Goal: Use online tool/utility: Utilize a website feature to perform a specific function

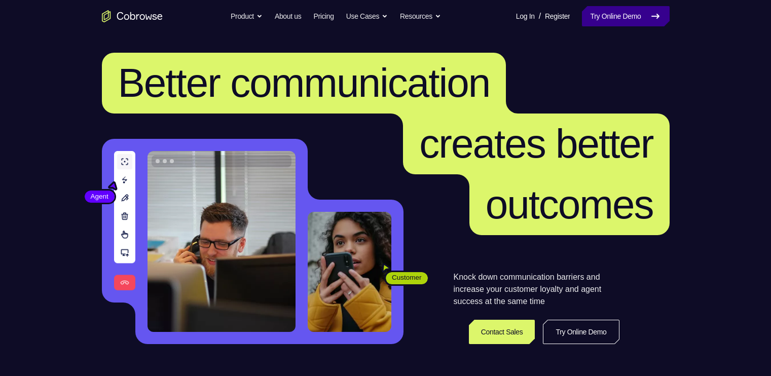
click at [613, 13] on link "Try Online Demo" at bounding box center [625, 16] width 87 height 20
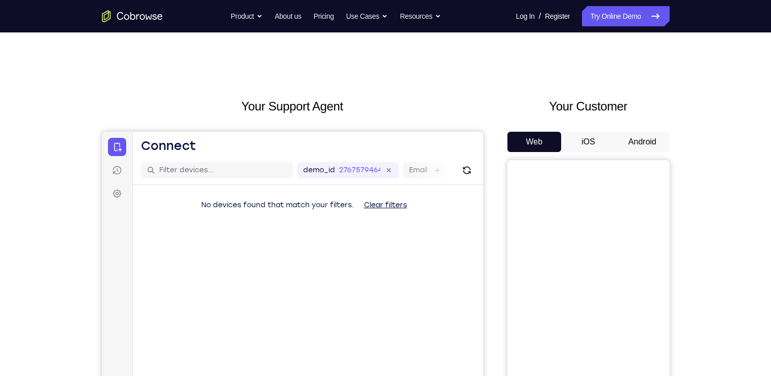
click at [640, 139] on button "Android" at bounding box center [642, 142] width 54 height 20
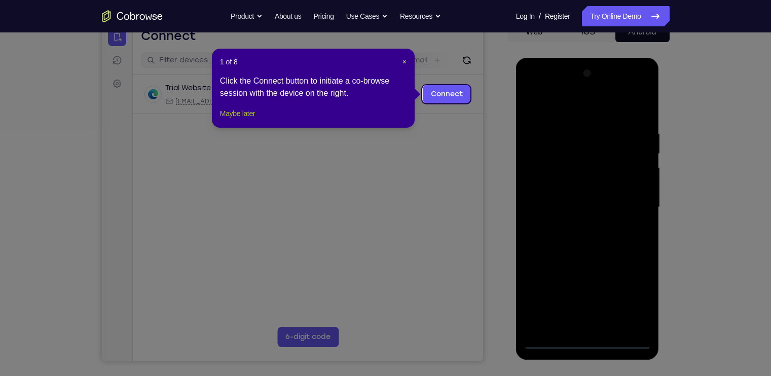
click at [237, 120] on button "Maybe later" at bounding box center [237, 113] width 35 height 12
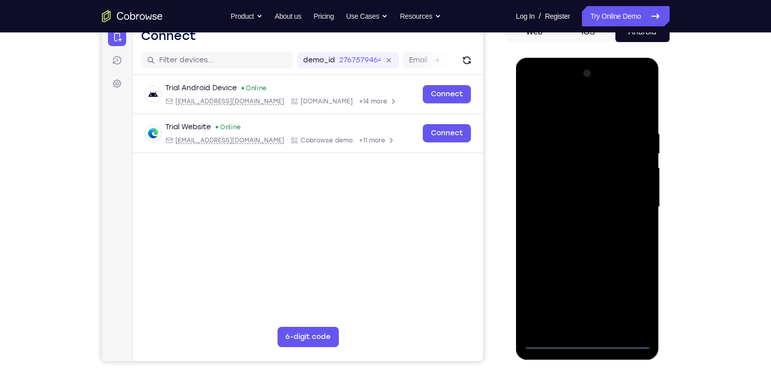
click at [580, 337] on div at bounding box center [588, 207] width 128 height 284
click at [587, 340] on div at bounding box center [588, 207] width 128 height 284
click at [636, 294] on div at bounding box center [588, 207] width 128 height 284
click at [561, 107] on div at bounding box center [588, 207] width 128 height 284
click at [633, 197] on div at bounding box center [588, 207] width 128 height 284
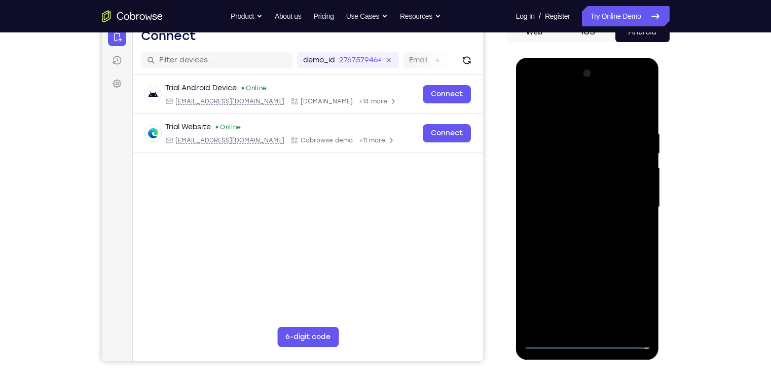
click at [575, 226] on div at bounding box center [588, 207] width 128 height 284
click at [583, 189] on div at bounding box center [588, 207] width 128 height 284
click at [578, 186] on div at bounding box center [588, 207] width 128 height 284
click at [568, 202] on div at bounding box center [588, 207] width 128 height 284
click at [593, 242] on div at bounding box center [588, 207] width 128 height 284
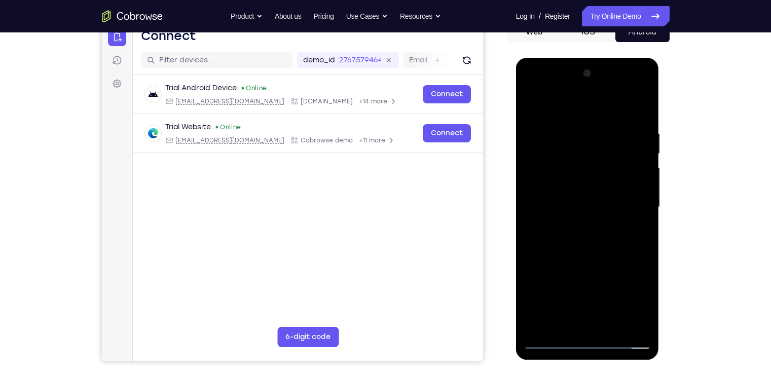
click at [592, 241] on div at bounding box center [588, 207] width 128 height 284
click at [638, 216] on div at bounding box center [588, 207] width 128 height 284
click at [587, 245] on div at bounding box center [588, 207] width 128 height 284
click at [645, 228] on div at bounding box center [588, 207] width 128 height 284
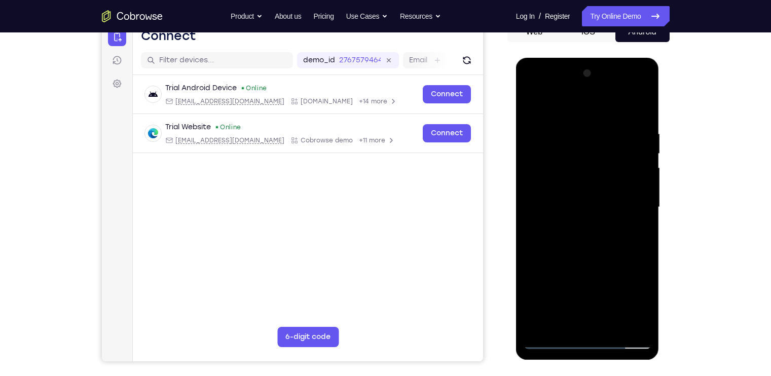
click at [645, 228] on div at bounding box center [588, 207] width 128 height 284
click at [642, 103] on div at bounding box center [588, 207] width 128 height 284
click at [546, 199] on div at bounding box center [588, 207] width 128 height 284
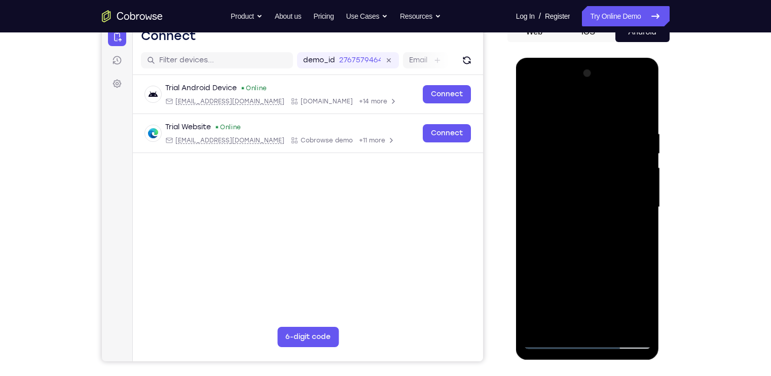
click at [607, 322] on div at bounding box center [588, 207] width 128 height 284
click at [599, 260] on div at bounding box center [588, 207] width 128 height 284
click at [533, 104] on div at bounding box center [588, 207] width 128 height 284
click at [641, 103] on div at bounding box center [588, 207] width 128 height 284
click at [560, 175] on div at bounding box center [588, 207] width 128 height 284
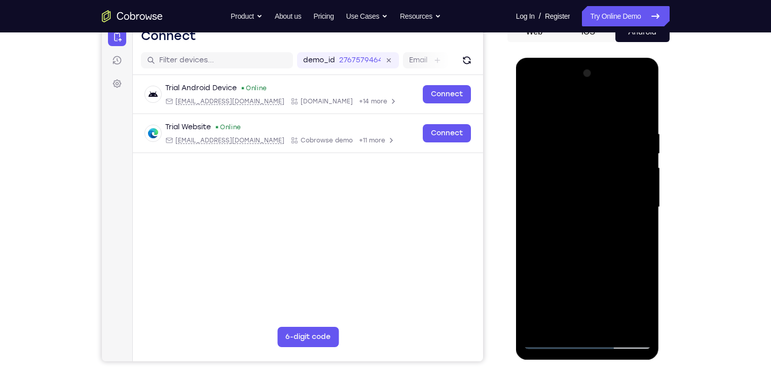
click at [534, 126] on div at bounding box center [588, 207] width 128 height 284
click at [639, 108] on div at bounding box center [588, 207] width 128 height 284
click at [631, 322] on div at bounding box center [588, 207] width 128 height 284
click at [641, 103] on div at bounding box center [588, 207] width 128 height 284
click at [590, 260] on div at bounding box center [588, 207] width 128 height 284
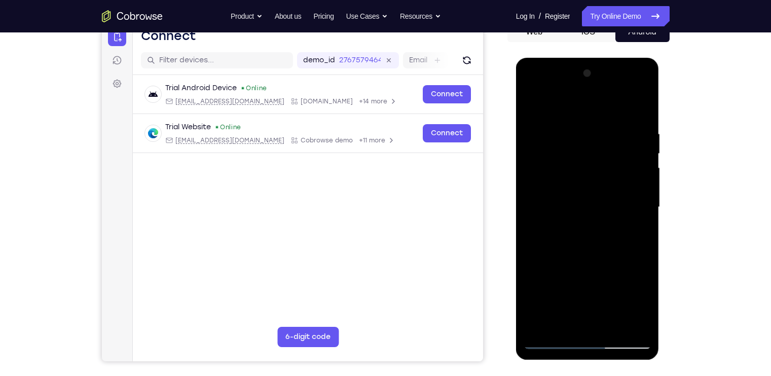
click at [566, 119] on div at bounding box center [588, 207] width 128 height 284
click at [579, 288] on div at bounding box center [588, 207] width 128 height 284
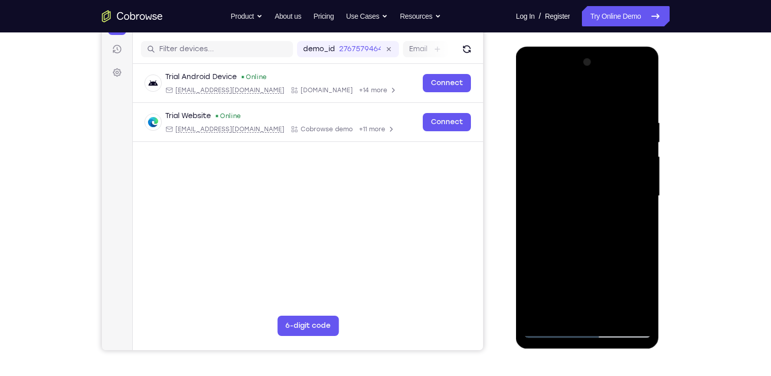
scroll to position [122, 0]
click at [545, 209] on div at bounding box center [588, 196] width 128 height 284
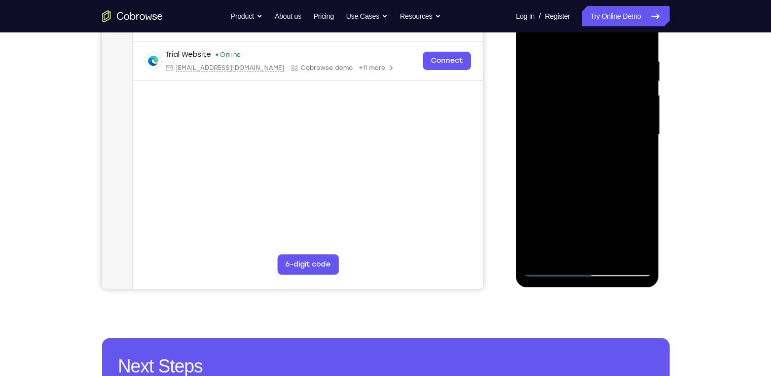
scroll to position [184, 0]
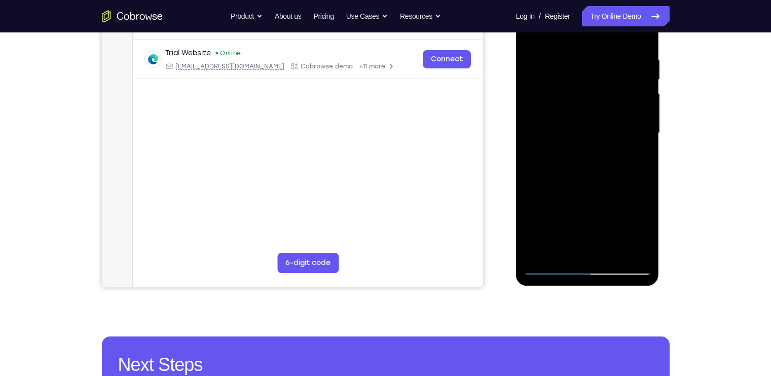
click at [544, 149] on div at bounding box center [588, 133] width 128 height 284
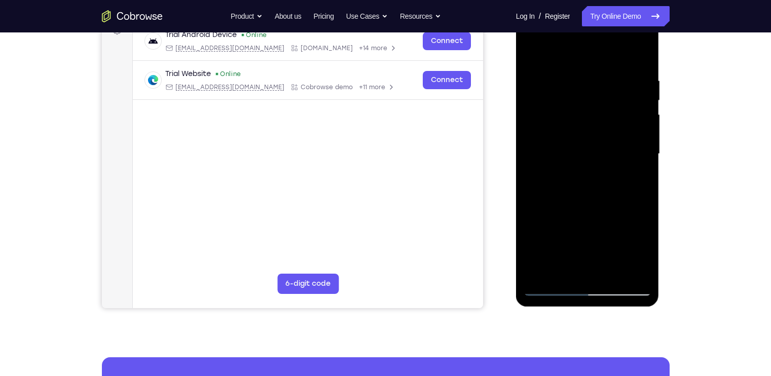
scroll to position [161, 0]
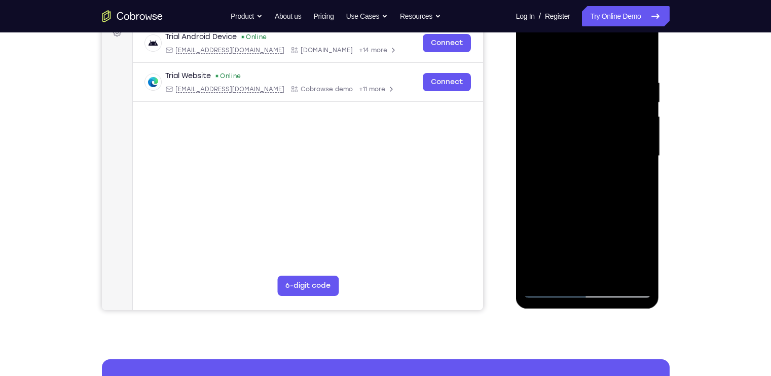
drag, startPoint x: 626, startPoint y: 178, endPoint x: 635, endPoint y: 124, distance: 54.8
click at [635, 124] on div at bounding box center [588, 156] width 128 height 284
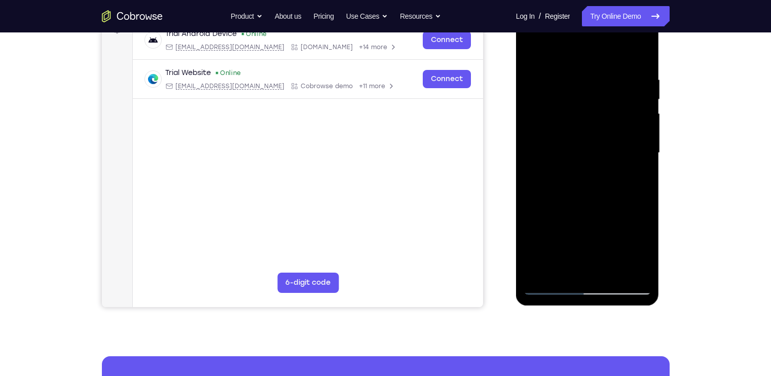
scroll to position [164, 0]
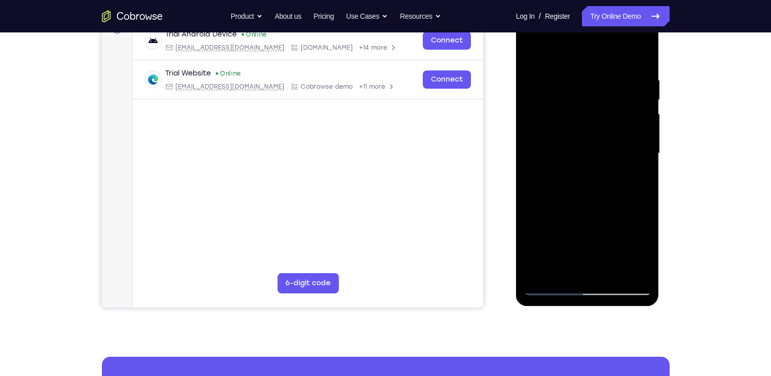
click at [537, 92] on div at bounding box center [588, 154] width 128 height 284
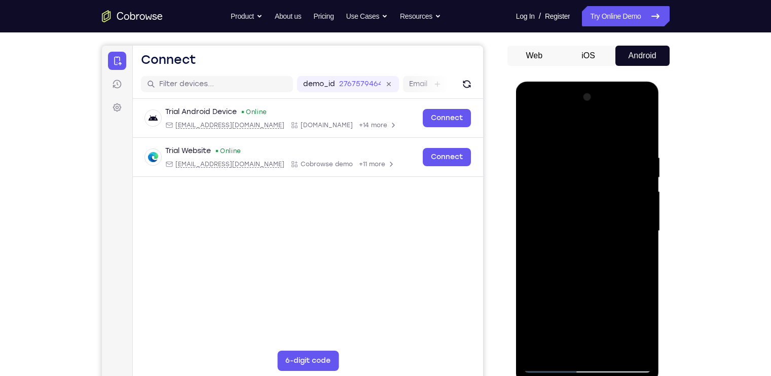
scroll to position [126, 0]
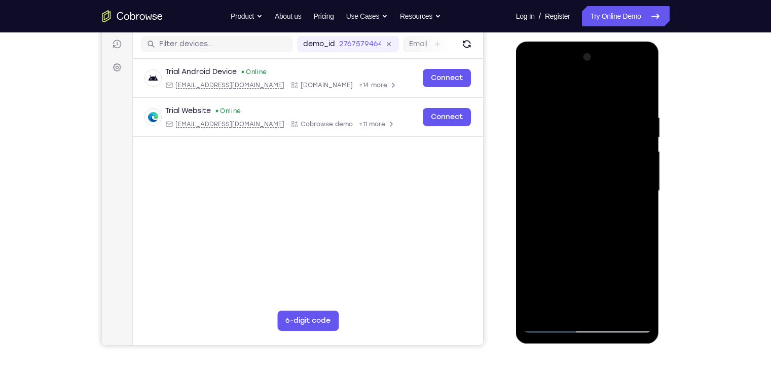
click at [533, 120] on div at bounding box center [588, 191] width 128 height 284
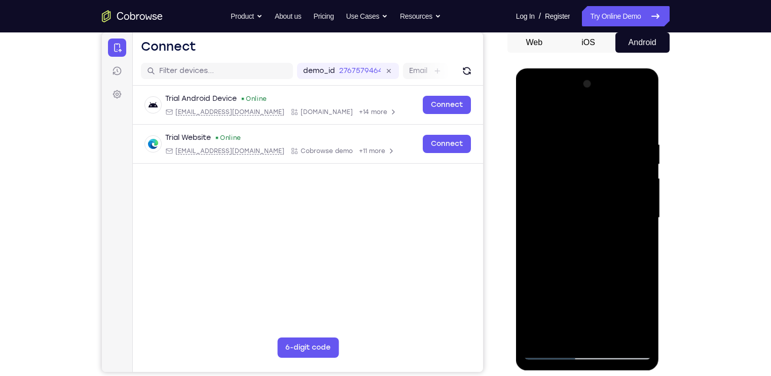
scroll to position [98, 0]
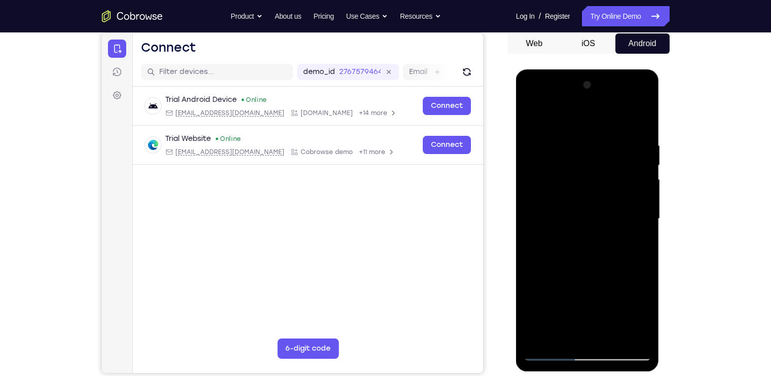
click at [628, 101] on div at bounding box center [588, 219] width 128 height 284
